Goal: Information Seeking & Learning: Learn about a topic

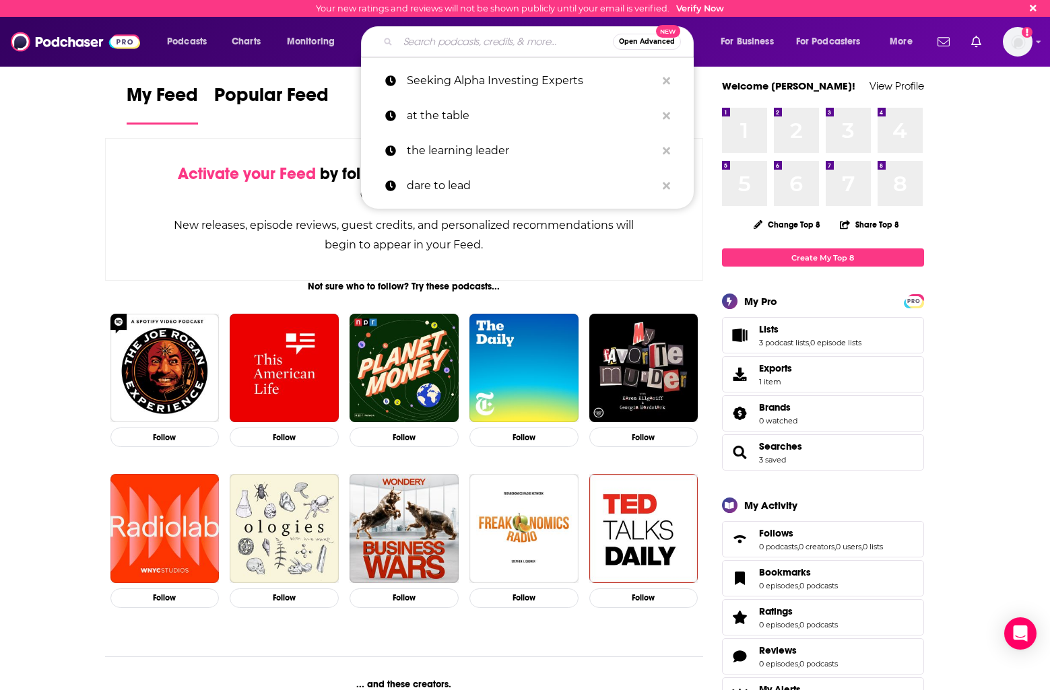
click at [408, 44] on input "Search podcasts, credits, & more..." at bounding box center [505, 42] width 215 height 22
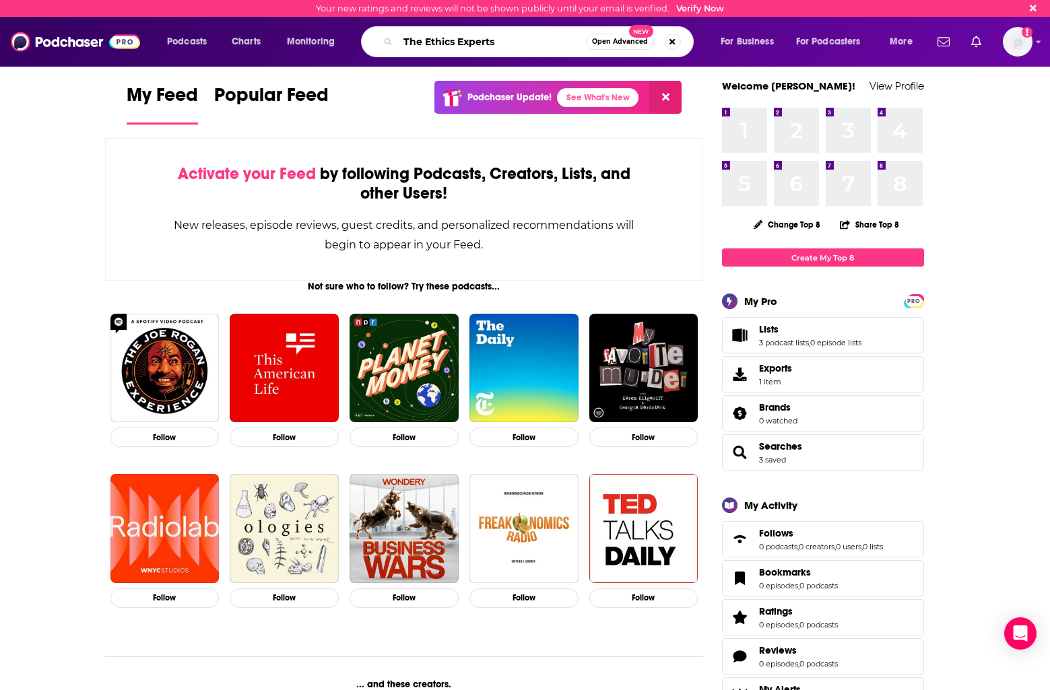
type input "The Ethics Experts"
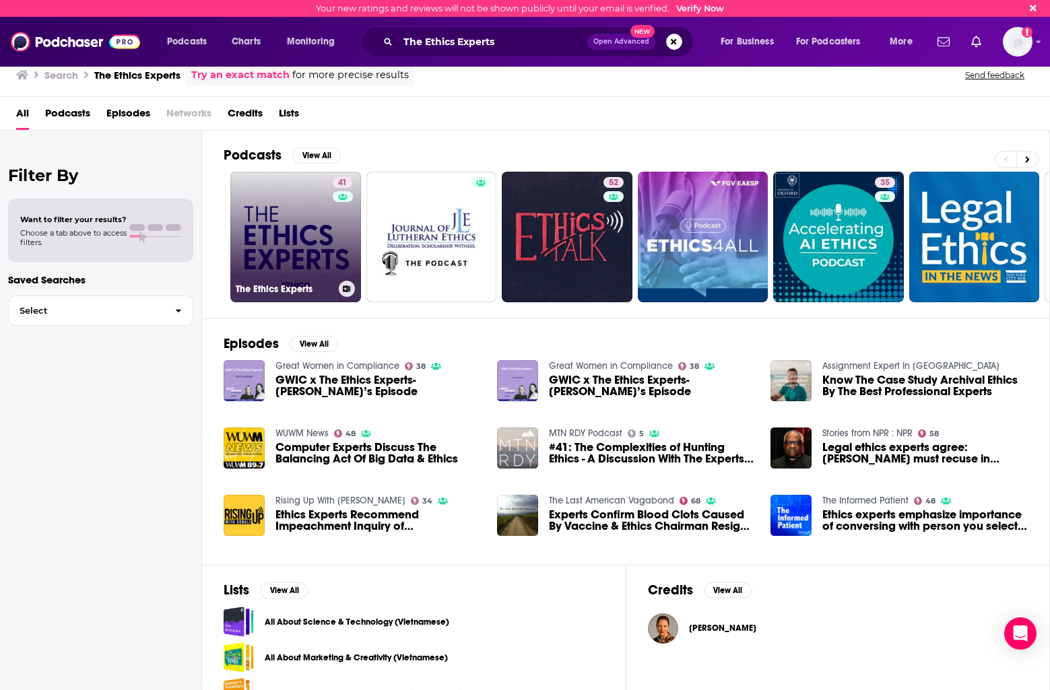
click at [273, 187] on link "41 The Ethics Experts" at bounding box center [295, 237] width 131 height 131
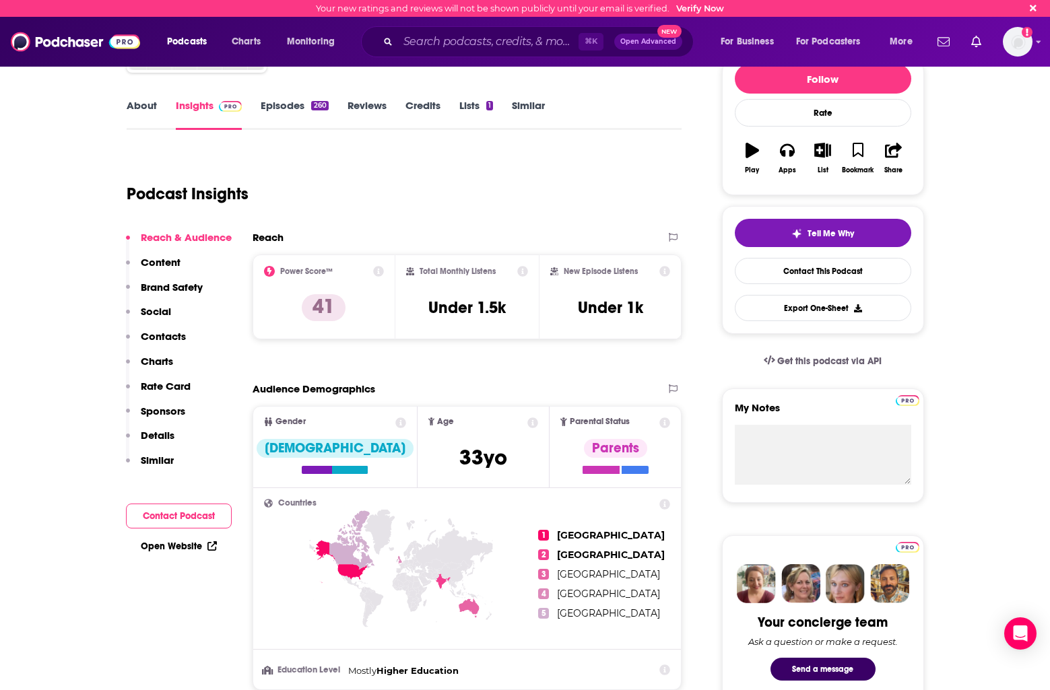
scroll to position [156, 0]
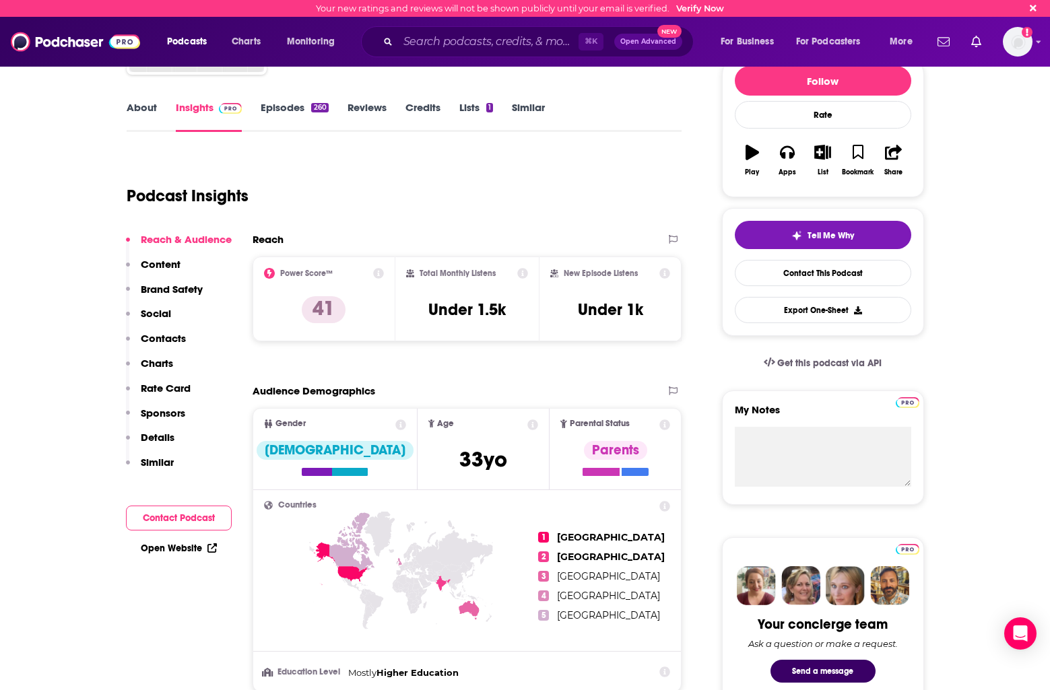
click at [164, 258] on p "Content" at bounding box center [161, 264] width 40 height 13
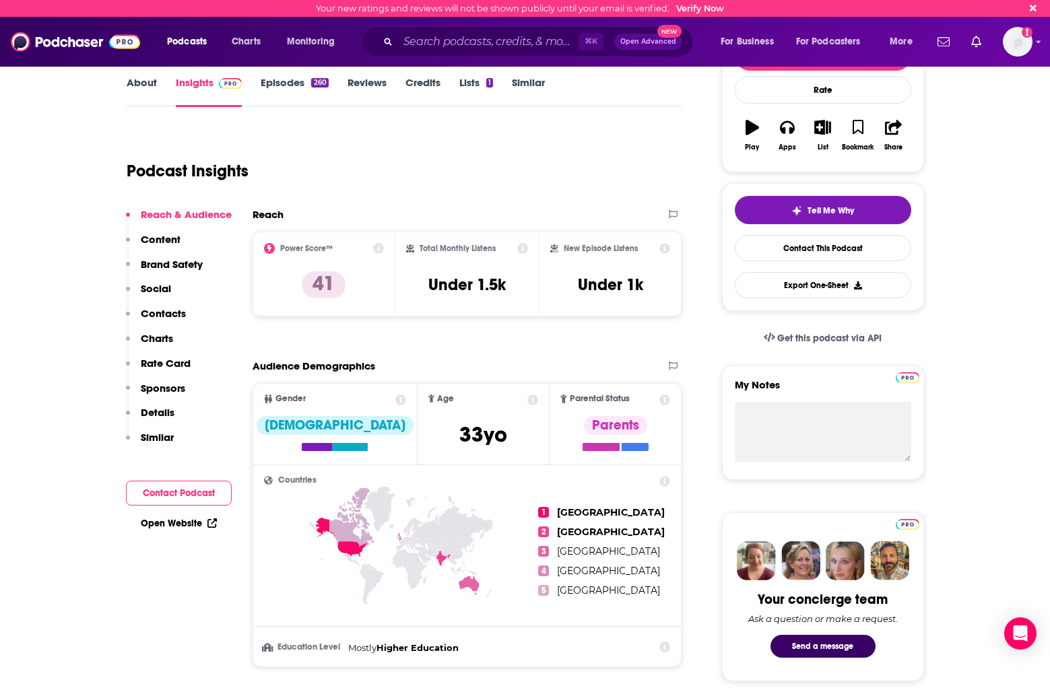
scroll to position [178, 0]
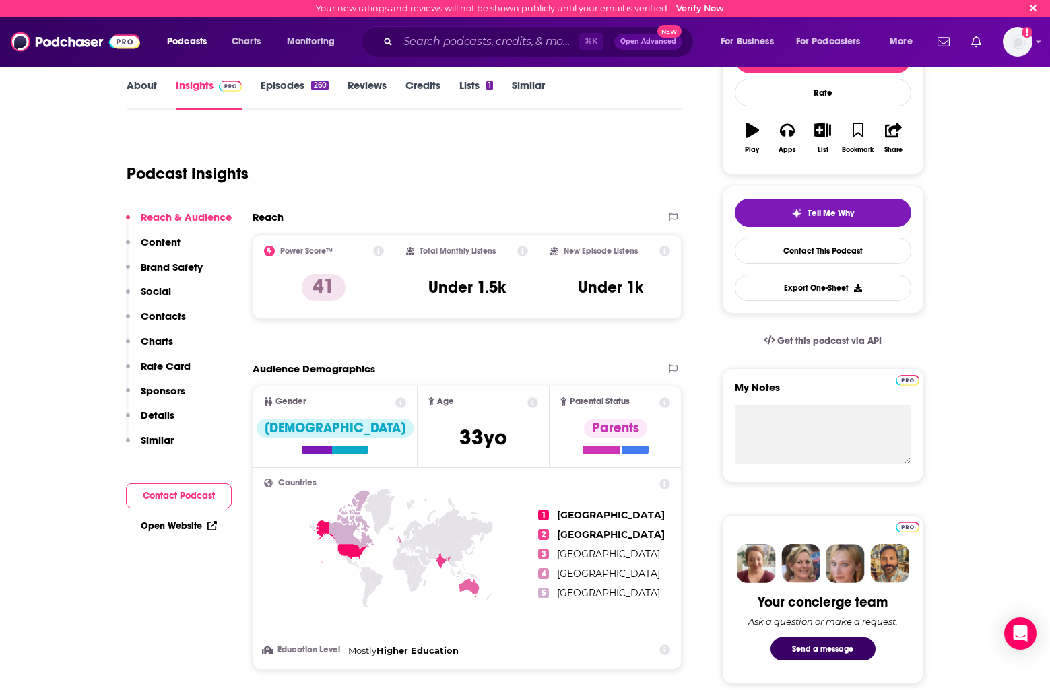
click at [162, 238] on p "Content" at bounding box center [161, 242] width 40 height 13
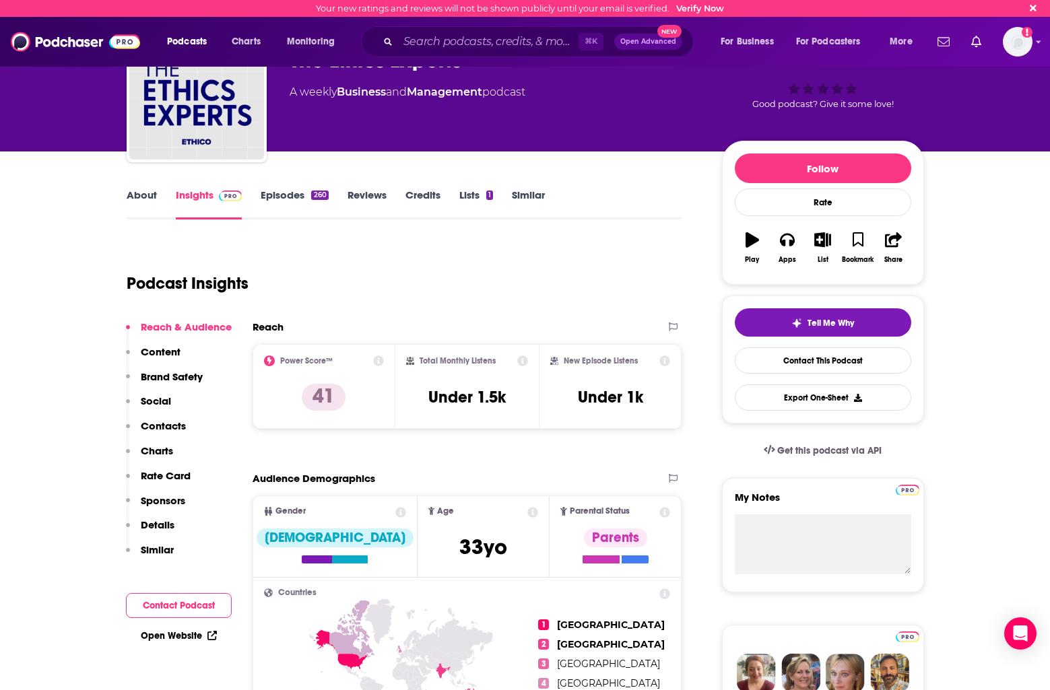
scroll to position [0, 0]
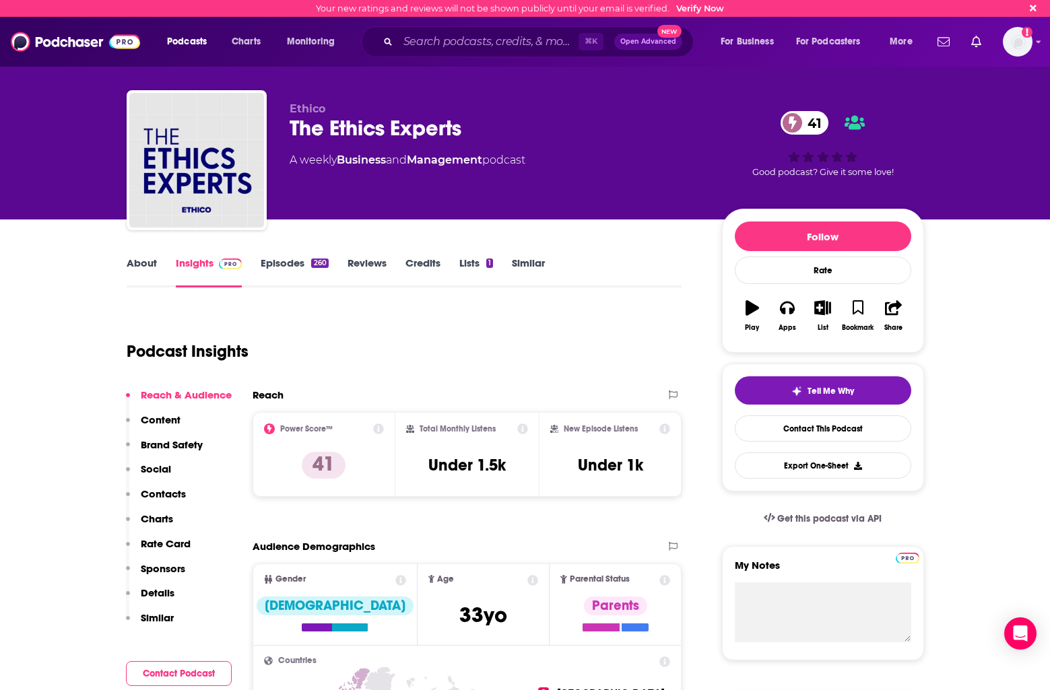
click at [173, 423] on p "Content" at bounding box center [161, 419] width 40 height 13
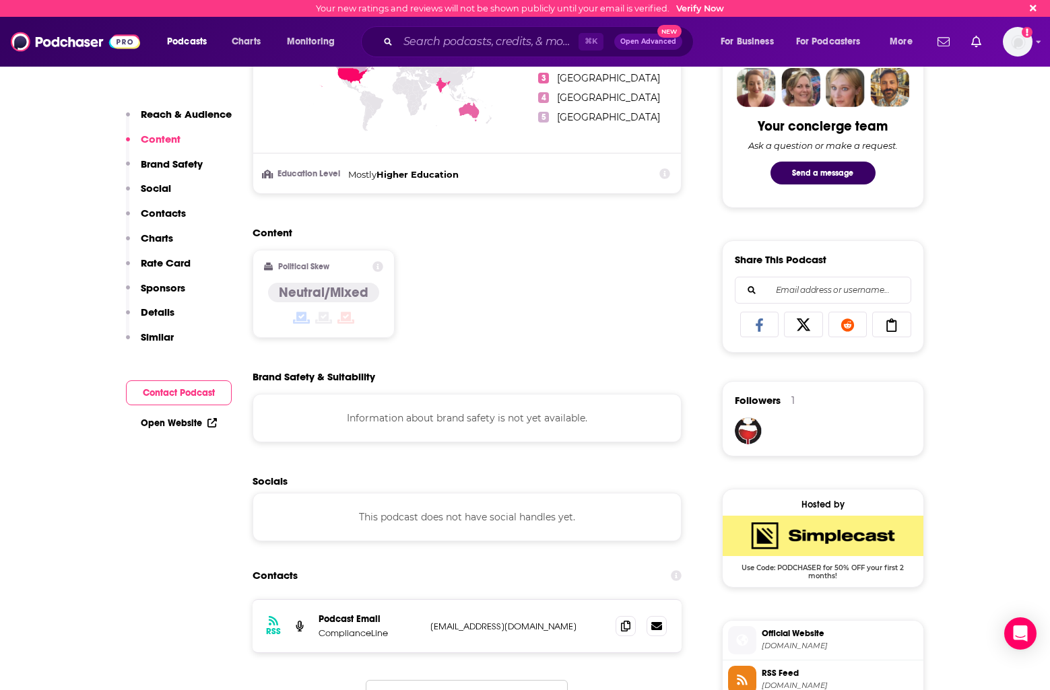
scroll to position [693, 0]
